Goal: Navigation & Orientation: Go to known website

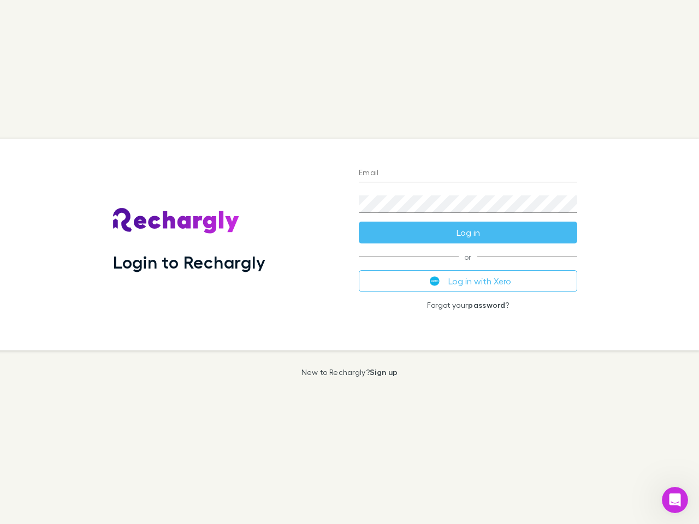
click at [349, 262] on div "Login to Rechargly" at bounding box center [227, 245] width 246 height 212
click at [468, 174] on input "Email" at bounding box center [468, 173] width 218 height 17
click at [468, 233] on button "Log in" at bounding box center [468, 233] width 218 height 22
click at [468, 281] on div "Email Password Log in or Log in with Xero Forgot your password ?" at bounding box center [468, 245] width 236 height 212
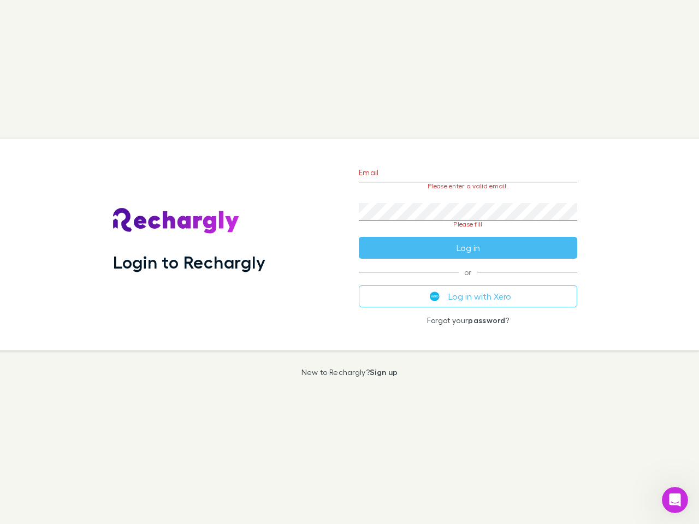
click at [675, 500] on icon "Open Intercom Messenger" at bounding box center [675, 500] width 18 height 18
